Goal: Information Seeking & Learning: Learn about a topic

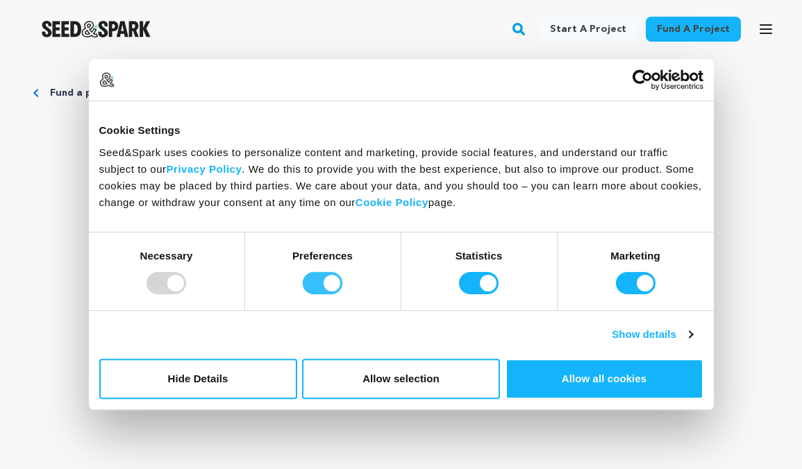
click at [337, 285] on input "Preferences" at bounding box center [323, 283] width 40 height 22
checkbox input "false"
click at [474, 267] on div "Statistics" at bounding box center [479, 272] width 156 height 78
click at [468, 274] on input "Statistics" at bounding box center [479, 283] width 40 height 22
checkbox input "false"
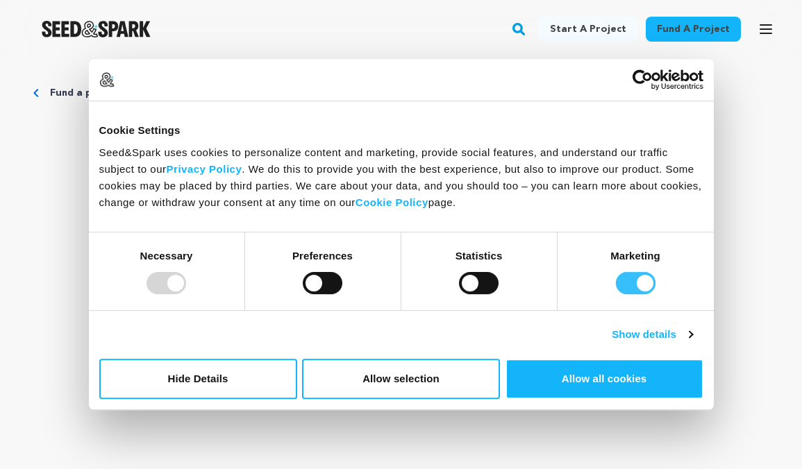
click at [632, 282] on input "Marketing" at bounding box center [636, 283] width 40 height 22
checkbox input "false"
click at [451, 376] on button "Allow selection" at bounding box center [401, 379] width 198 height 40
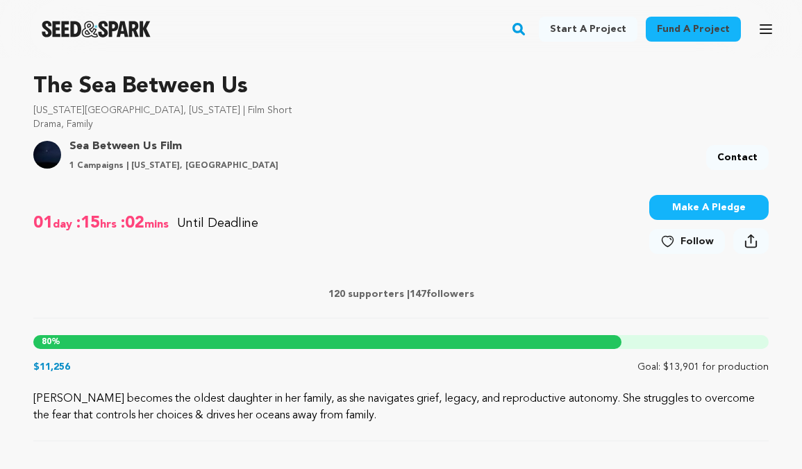
scroll to position [417, 0]
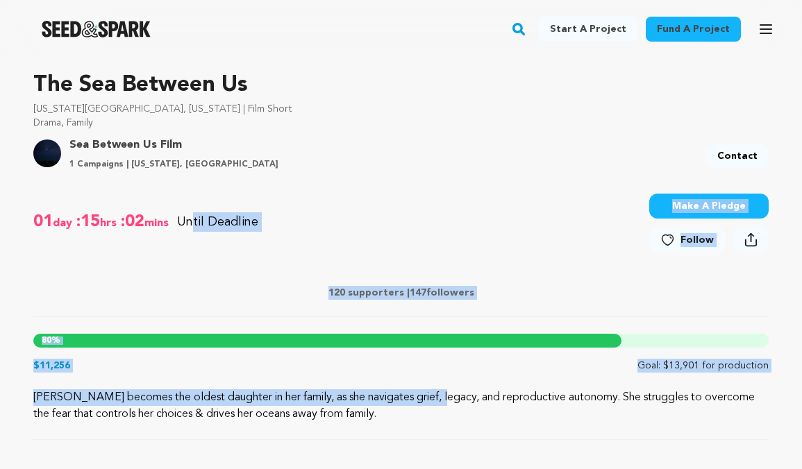
drag, startPoint x: 192, startPoint y: 220, endPoint x: 281, endPoint y: 396, distance: 197.8
click at [281, 396] on div "The Sea Between Us [US_STATE][GEOGRAPHIC_DATA], [US_STATE] | Film Short Drama, …" at bounding box center [400, 244] width 735 height 394
click at [281, 396] on p "[PERSON_NAME] becomes the oldest daughter in her family, as she navigates grief…" at bounding box center [400, 405] width 735 height 33
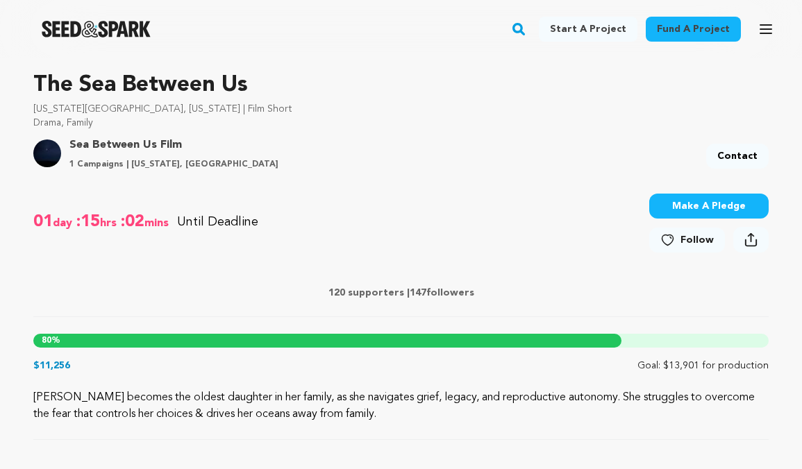
click at [281, 396] on p "[PERSON_NAME] becomes the oldest daughter in her family, as she navigates grief…" at bounding box center [400, 405] width 735 height 33
click at [263, 398] on p "[PERSON_NAME] becomes the oldest daughter in her family, as she navigates grief…" at bounding box center [400, 405] width 735 height 33
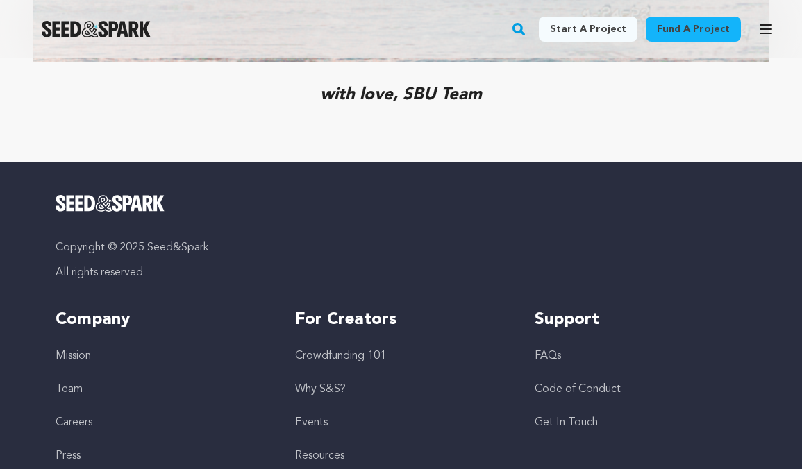
scroll to position [6543, 0]
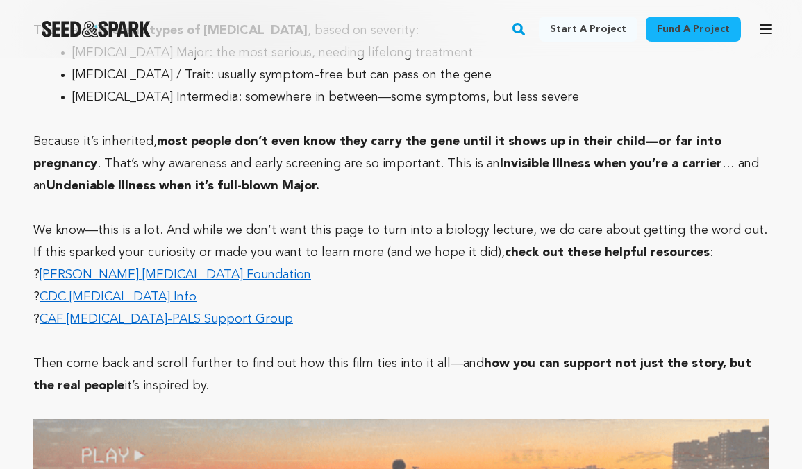
scroll to position [4013, 0]
